Goal: Navigation & Orientation: Go to known website

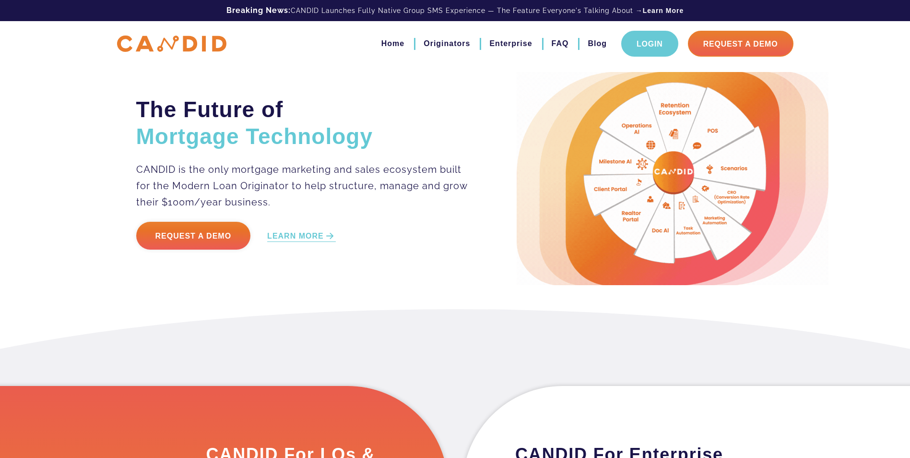
click at [650, 47] on link "Login" at bounding box center [649, 44] width 57 height 26
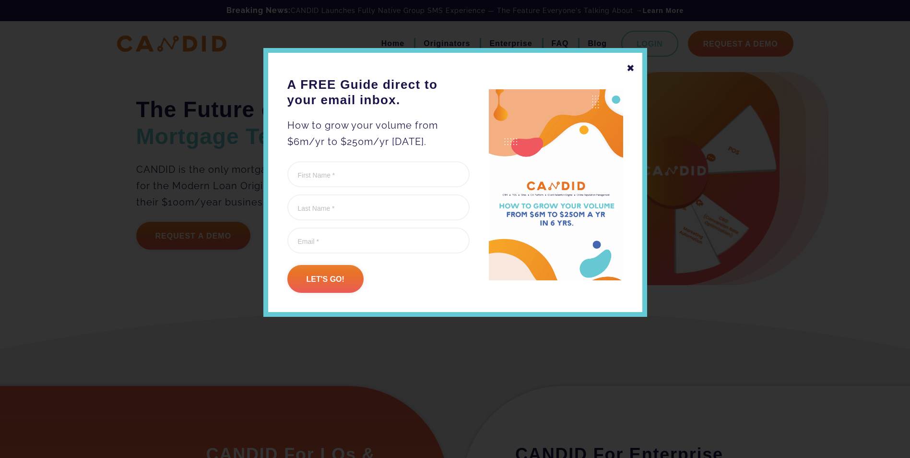
click at [630, 67] on div "✖" at bounding box center [631, 68] width 9 height 16
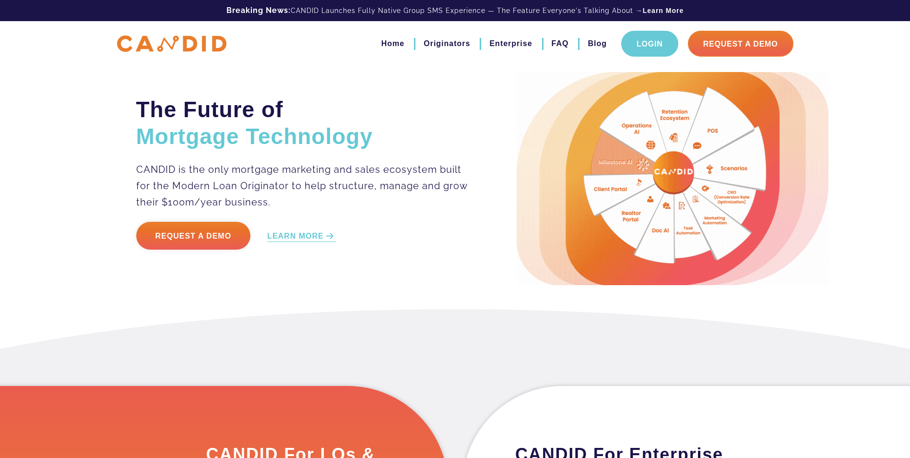
click at [655, 47] on link "Login" at bounding box center [649, 44] width 57 height 26
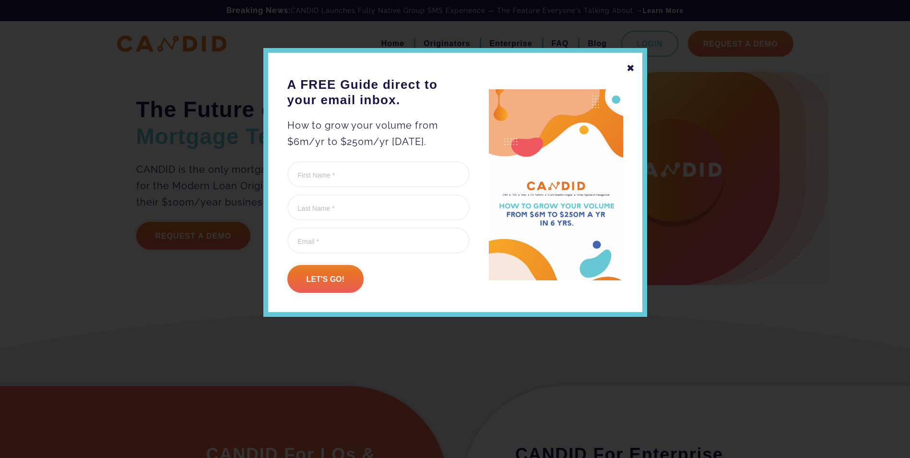
click at [631, 68] on div "✖" at bounding box center [631, 68] width 9 height 16
